Goal: Go to known website: Access a specific website the user already knows

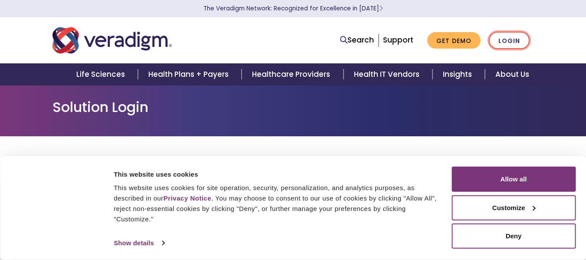
click at [510, 43] on link "Login" at bounding box center [509, 41] width 41 height 18
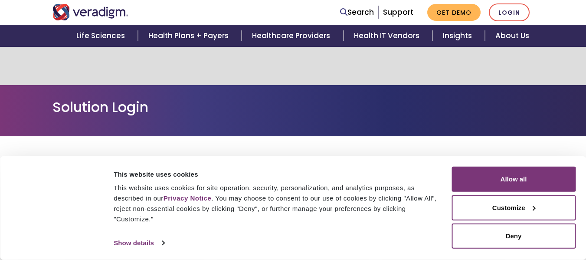
scroll to position [130, 0]
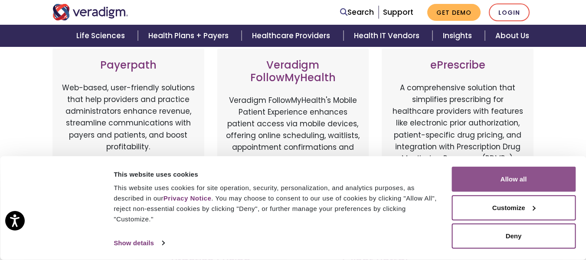
click at [540, 173] on button "Allow all" at bounding box center [514, 179] width 124 height 25
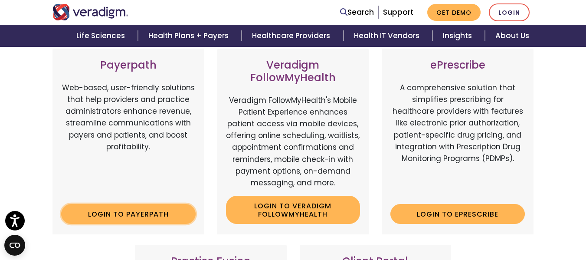
click at [147, 218] on link "Login to Payerpath" at bounding box center [128, 214] width 135 height 20
